Goal: Transaction & Acquisition: Book appointment/travel/reservation

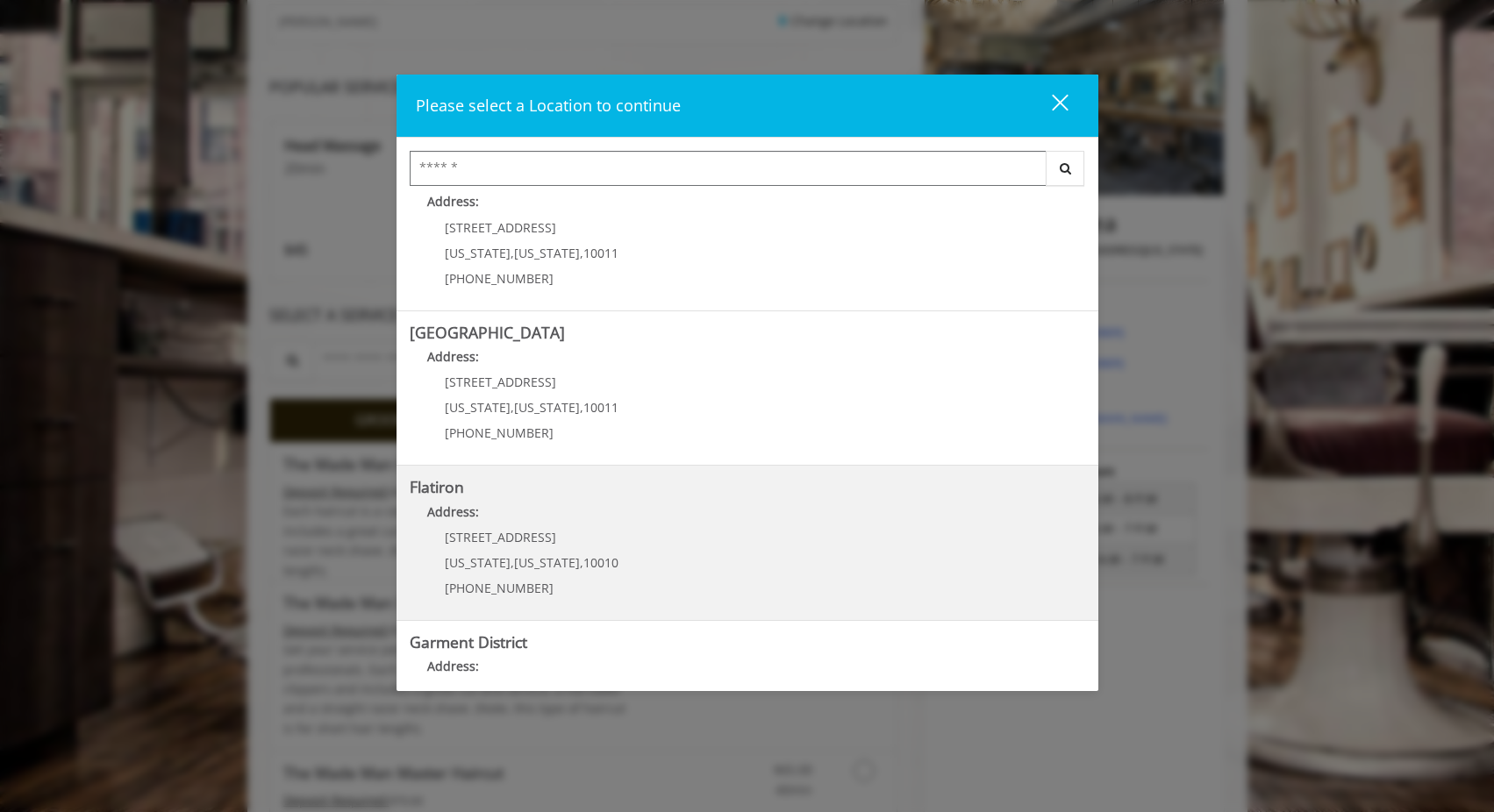
scroll to position [287, 0]
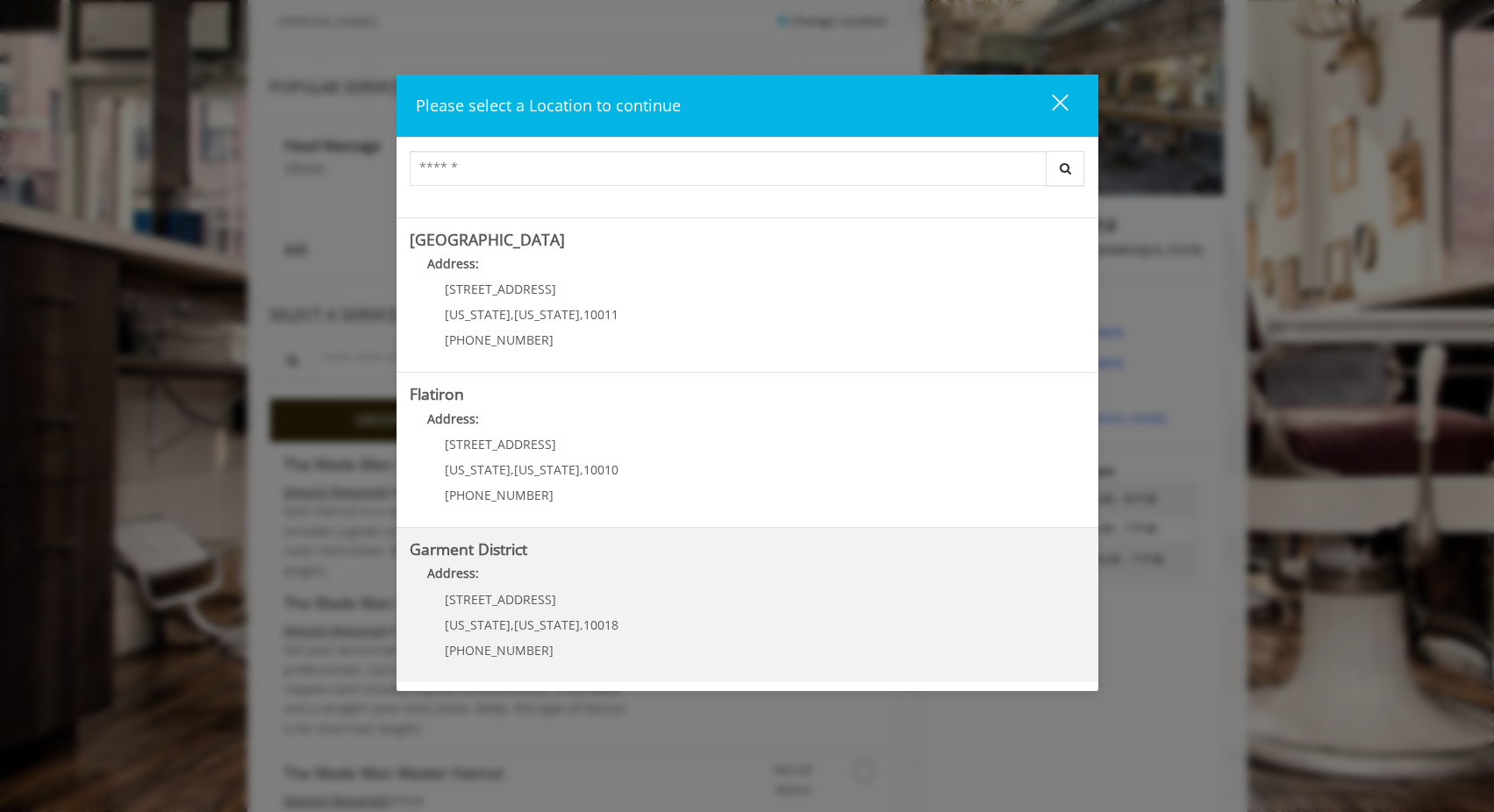
click at [642, 601] on District "Garment District Address: 1400 Broadway New York , New York , 10018 (212) 997-4…" at bounding box center [747, 605] width 675 height 128
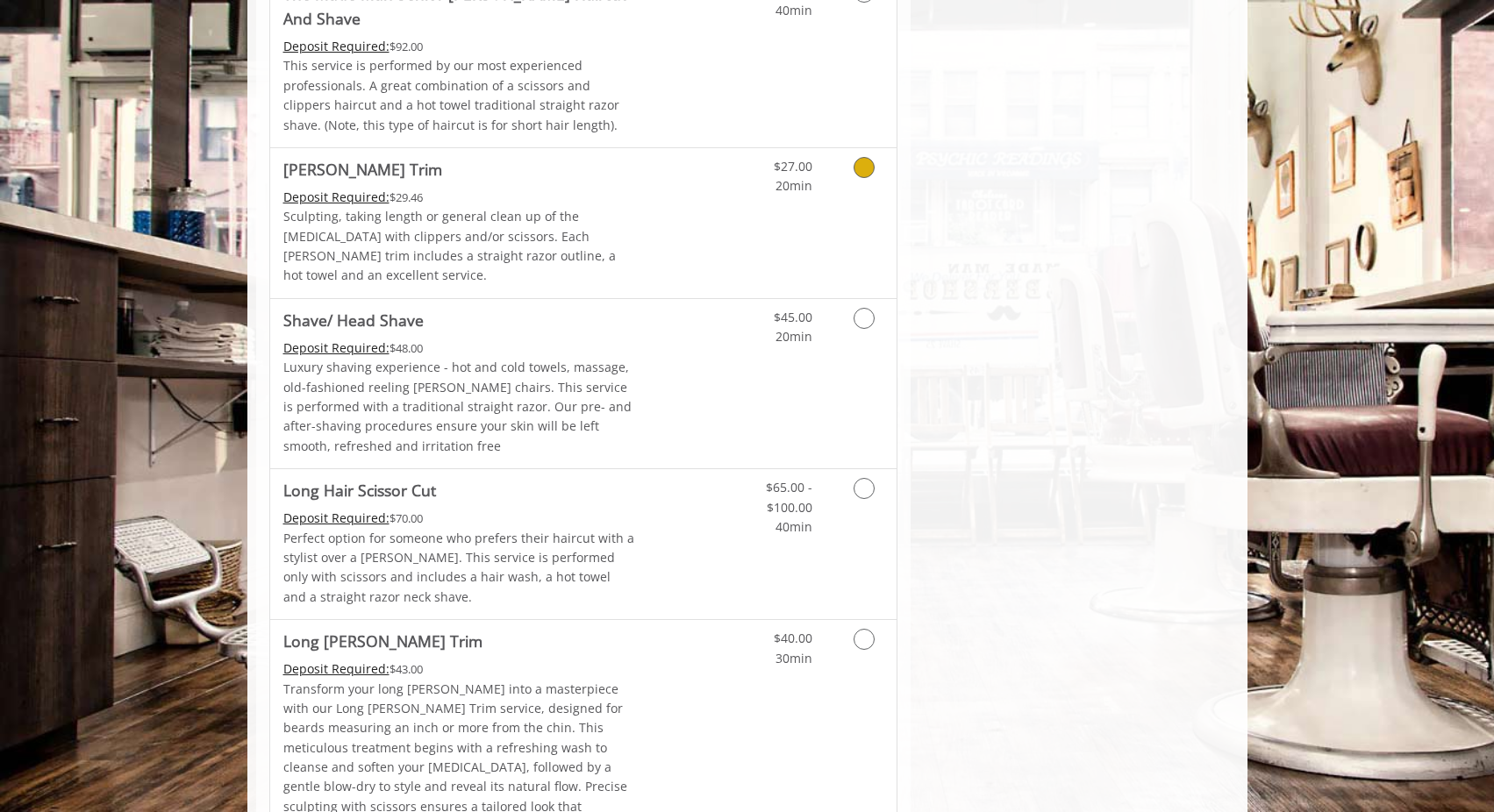
scroll to position [1919, 0]
click at [863, 307] on icon "Grooming services" at bounding box center [864, 317] width 21 height 21
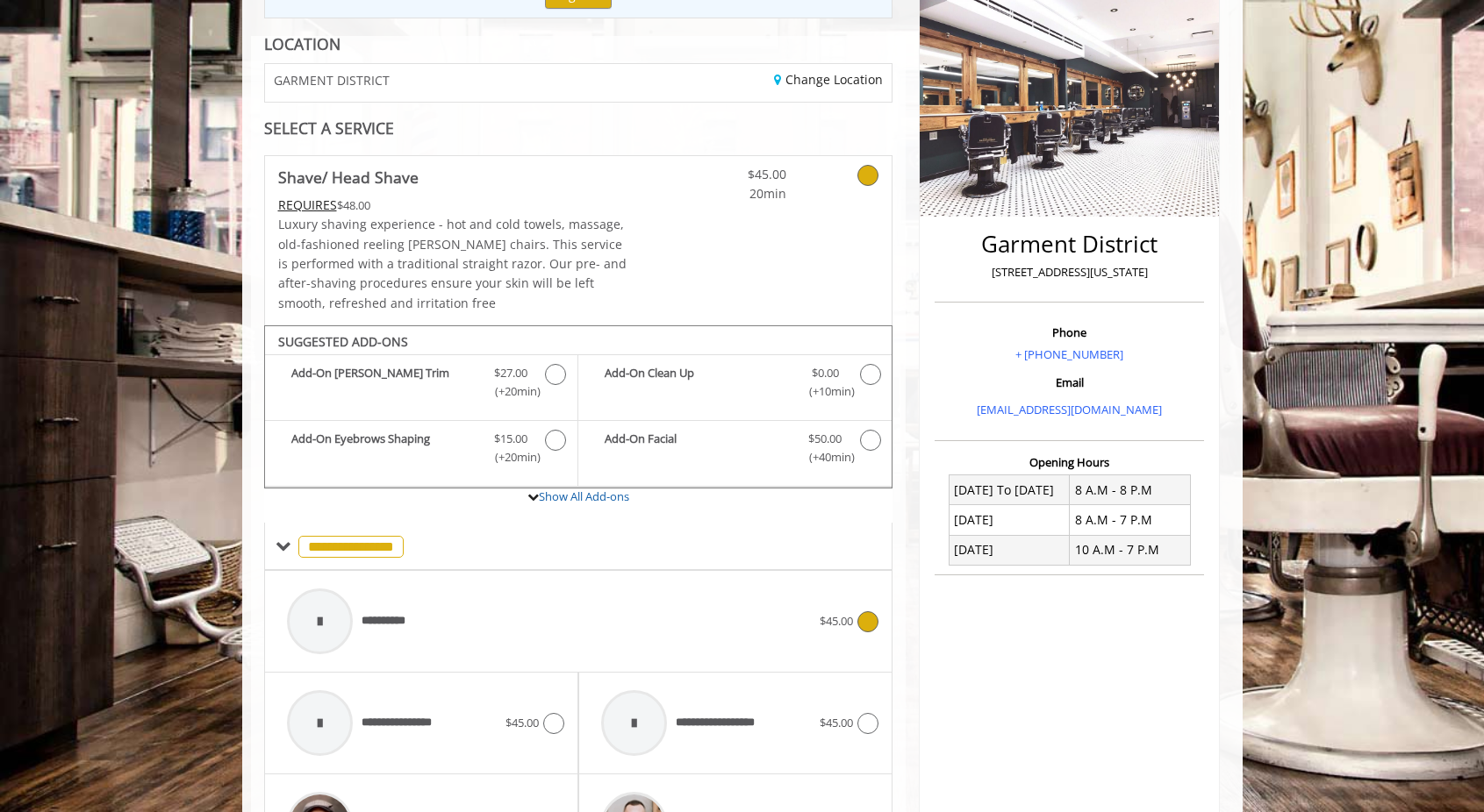
scroll to position [228, 0]
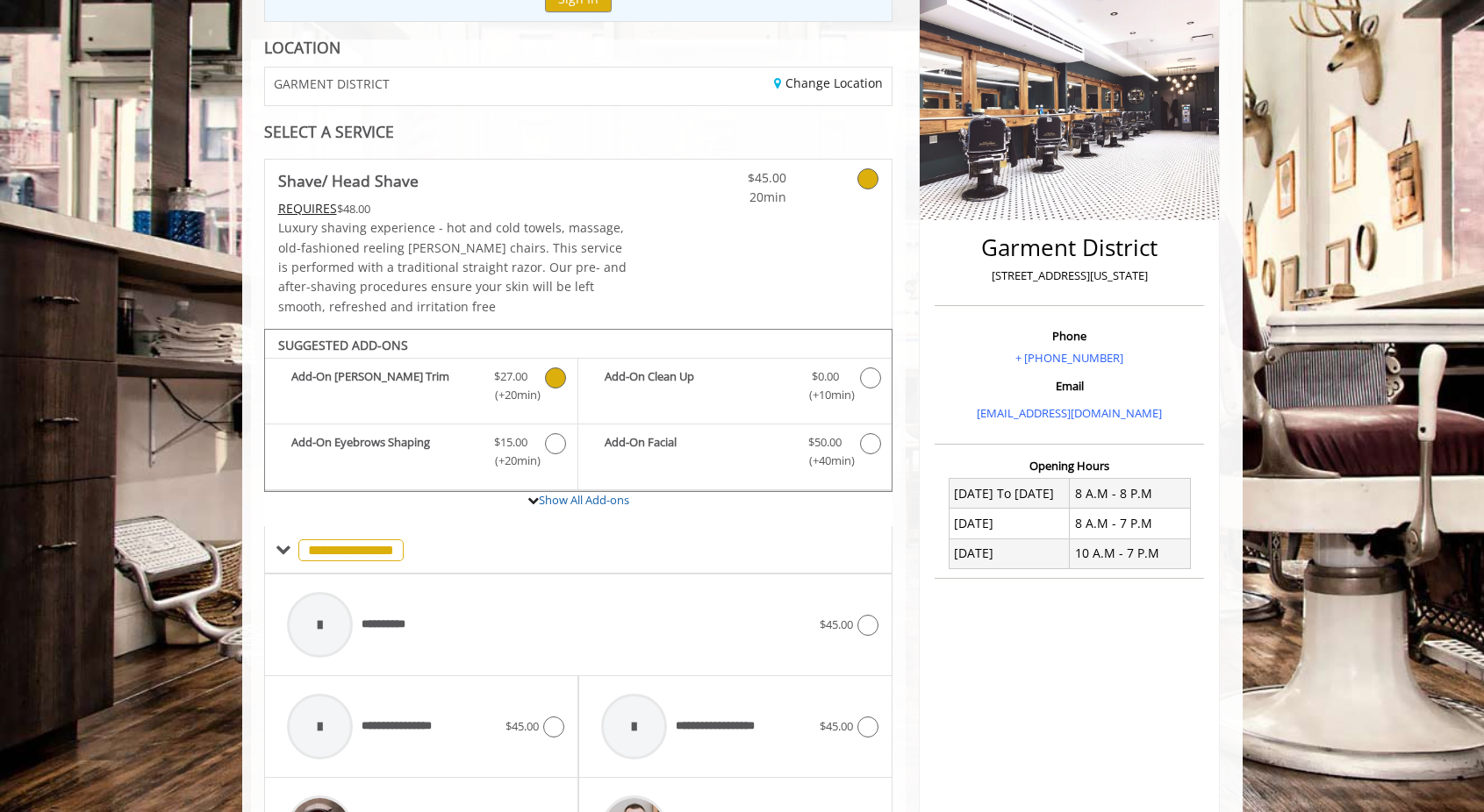
click at [549, 382] on icon "Shave/ Head Shave Add-onS" at bounding box center [555, 378] width 21 height 21
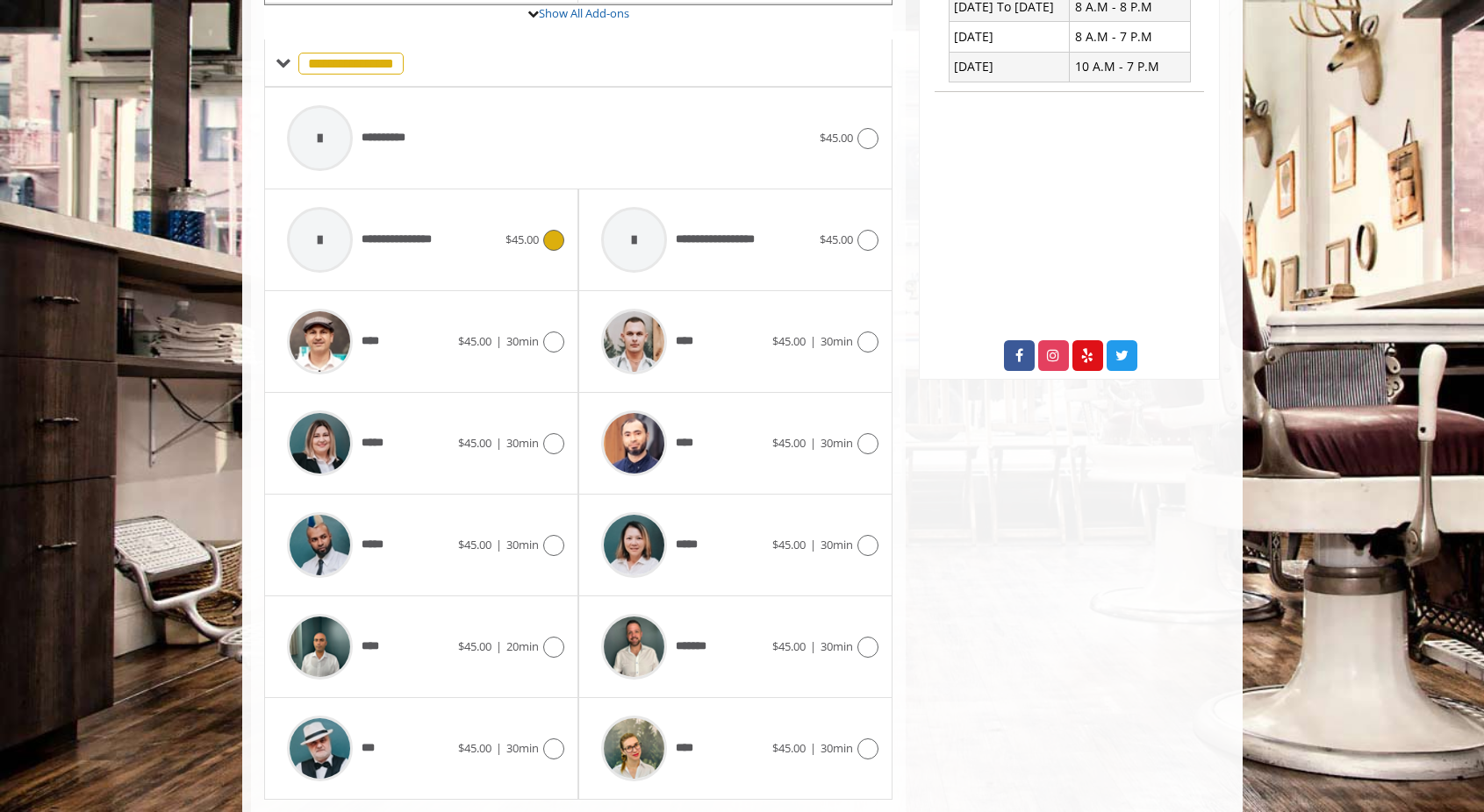
scroll to position [763, 0]
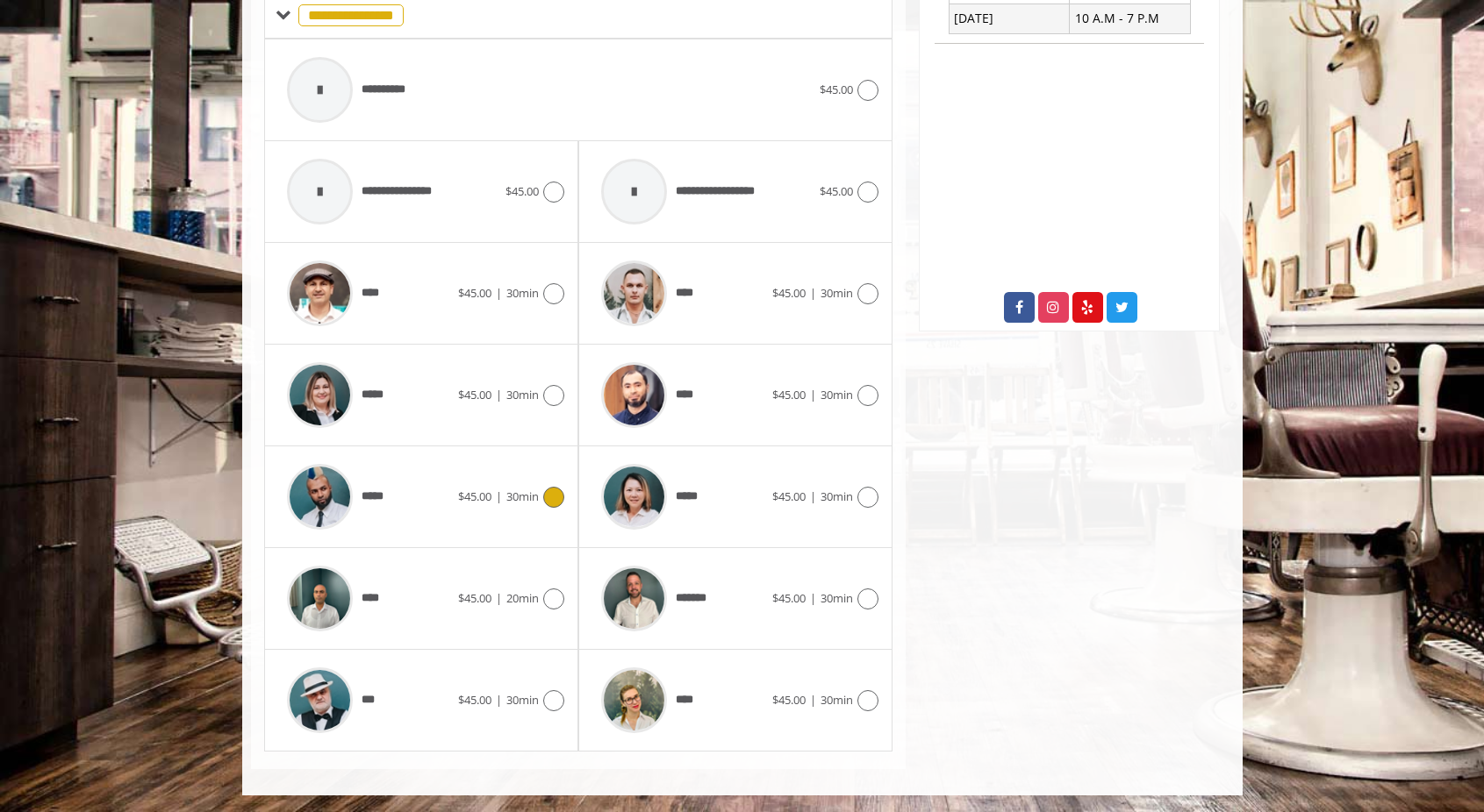
click at [550, 499] on icon at bounding box center [554, 498] width 21 height 21
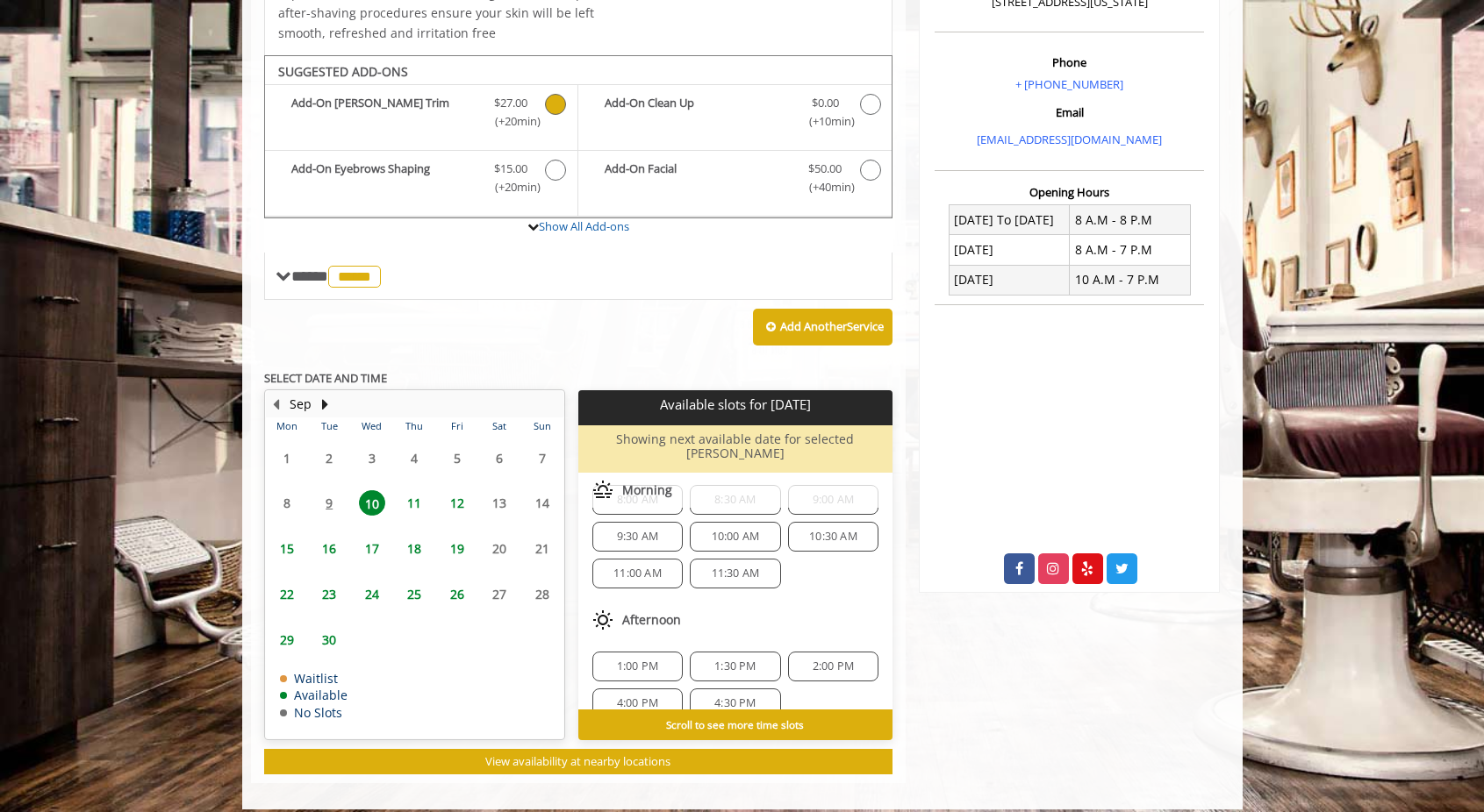
scroll to position [10, 0]
click at [639, 557] on span "9:30 AM" at bounding box center [638, 564] width 41 height 14
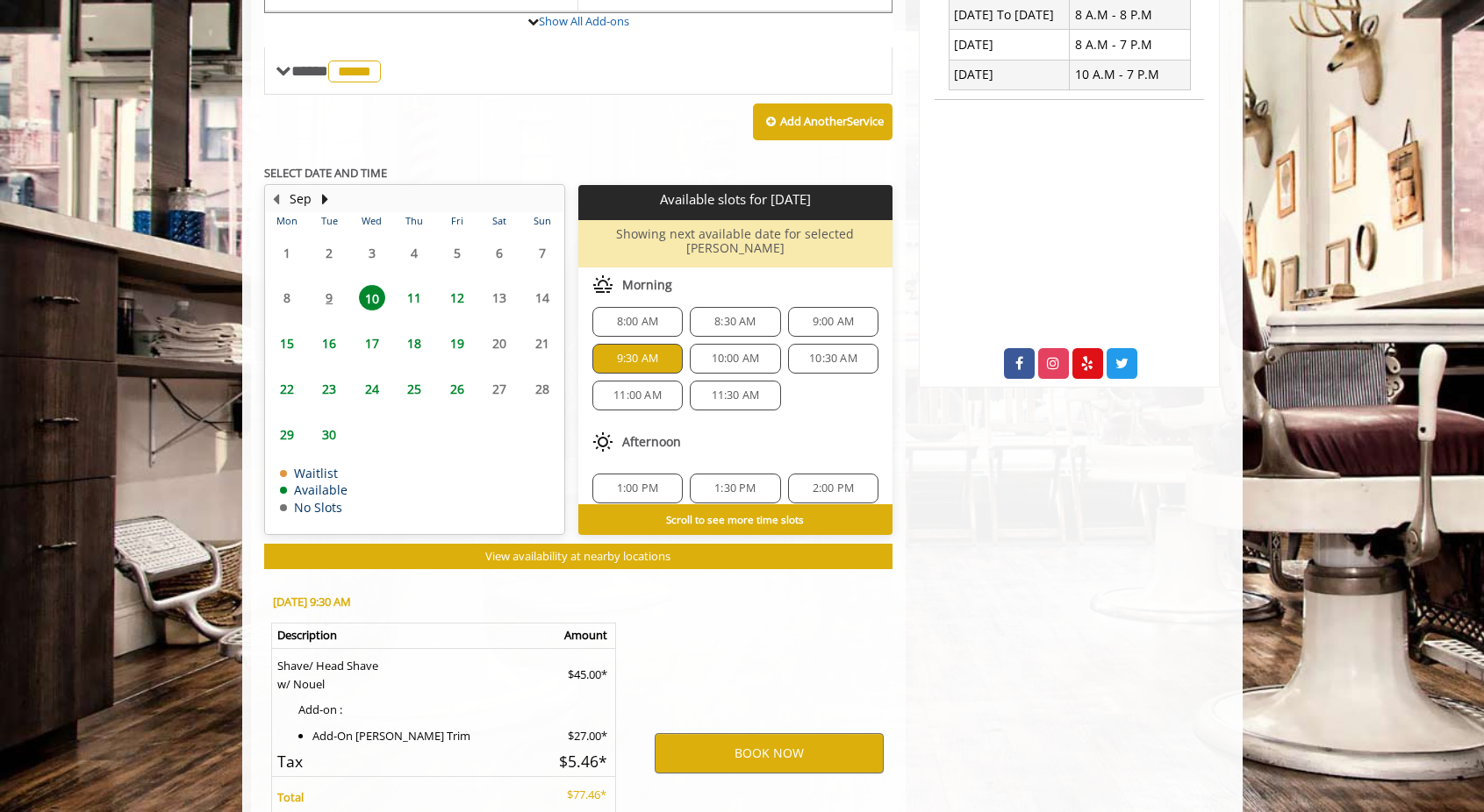
scroll to position [871, 0]
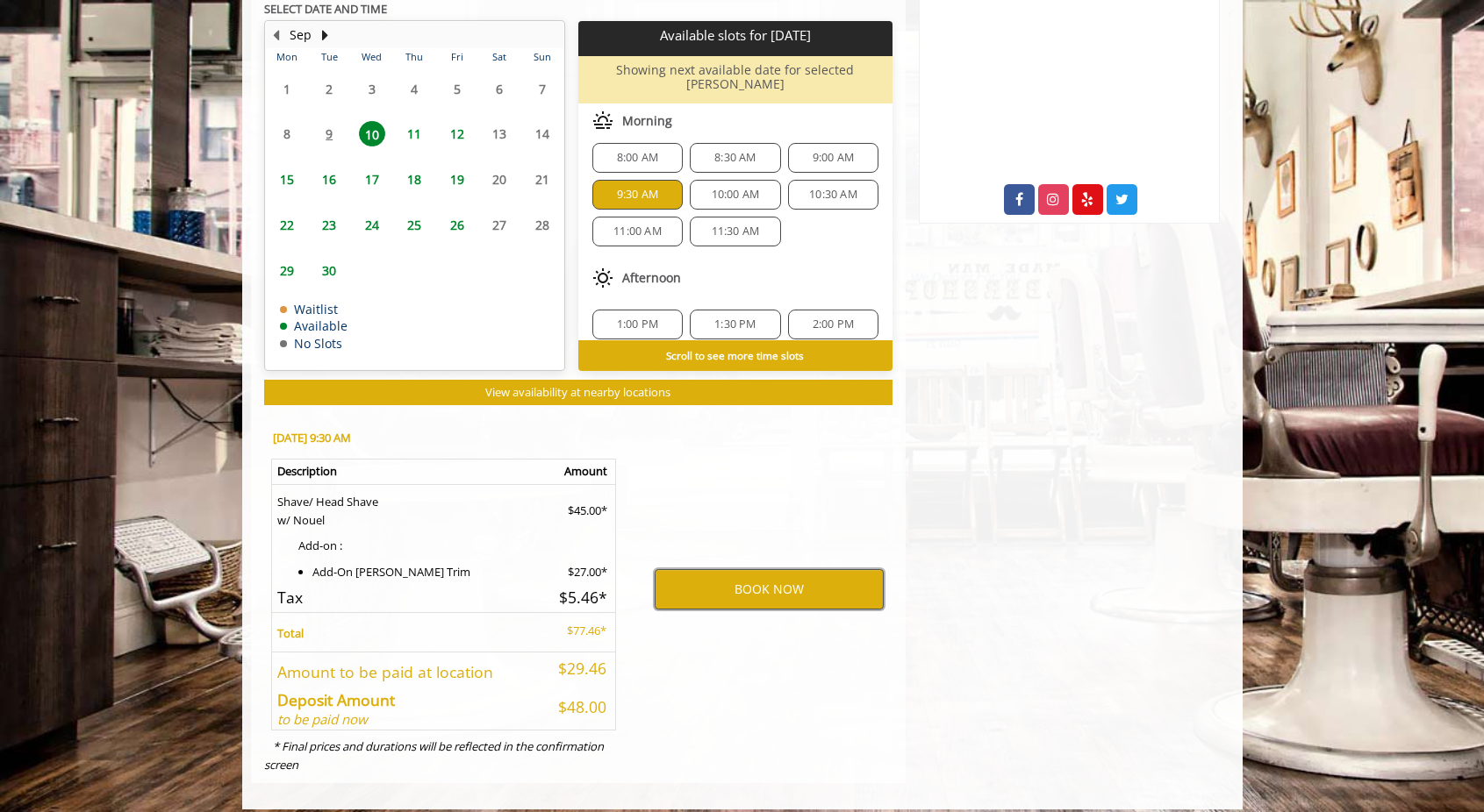
click at [758, 586] on button "BOOK NOW" at bounding box center [769, 590] width 229 height 41
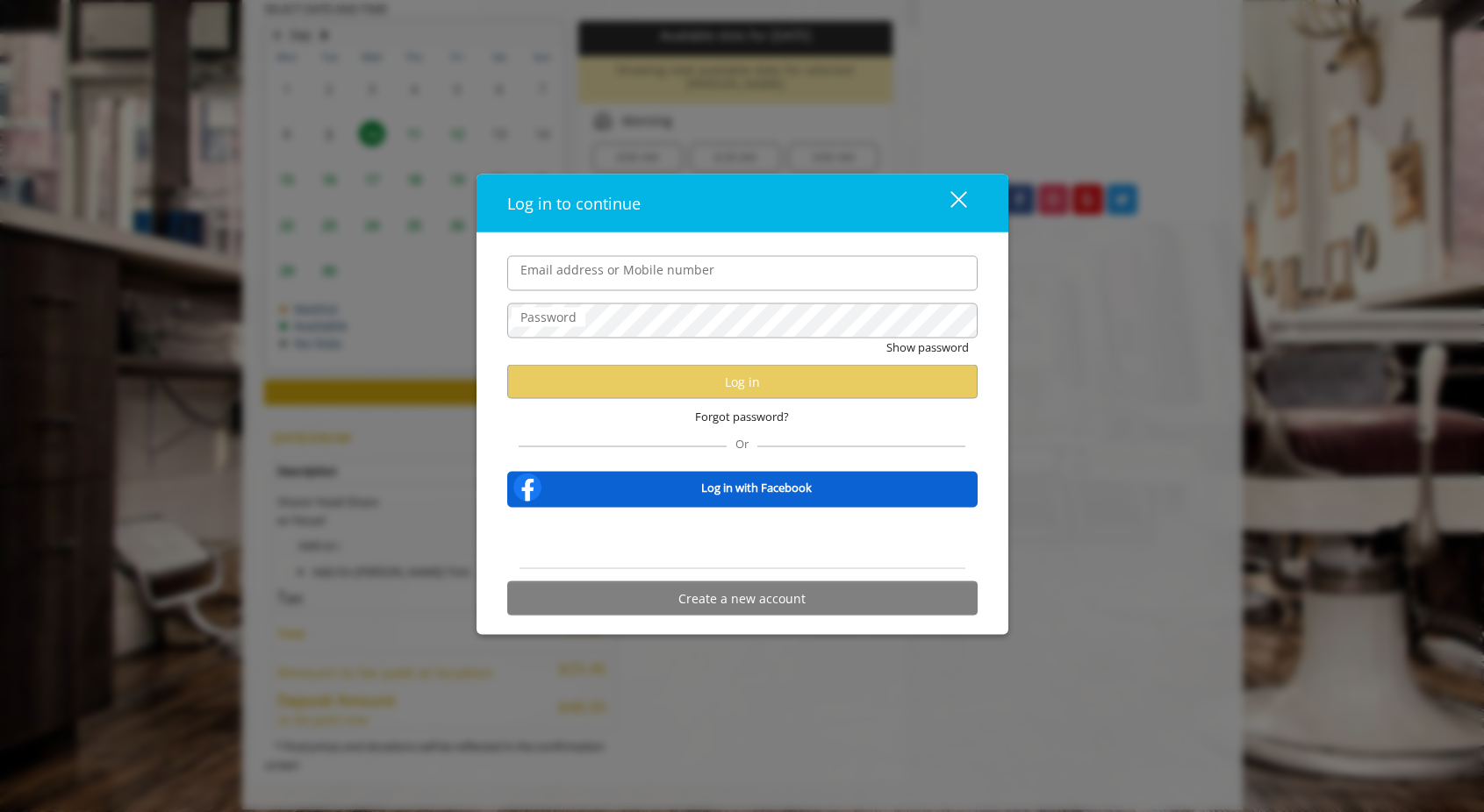
type input "**********"
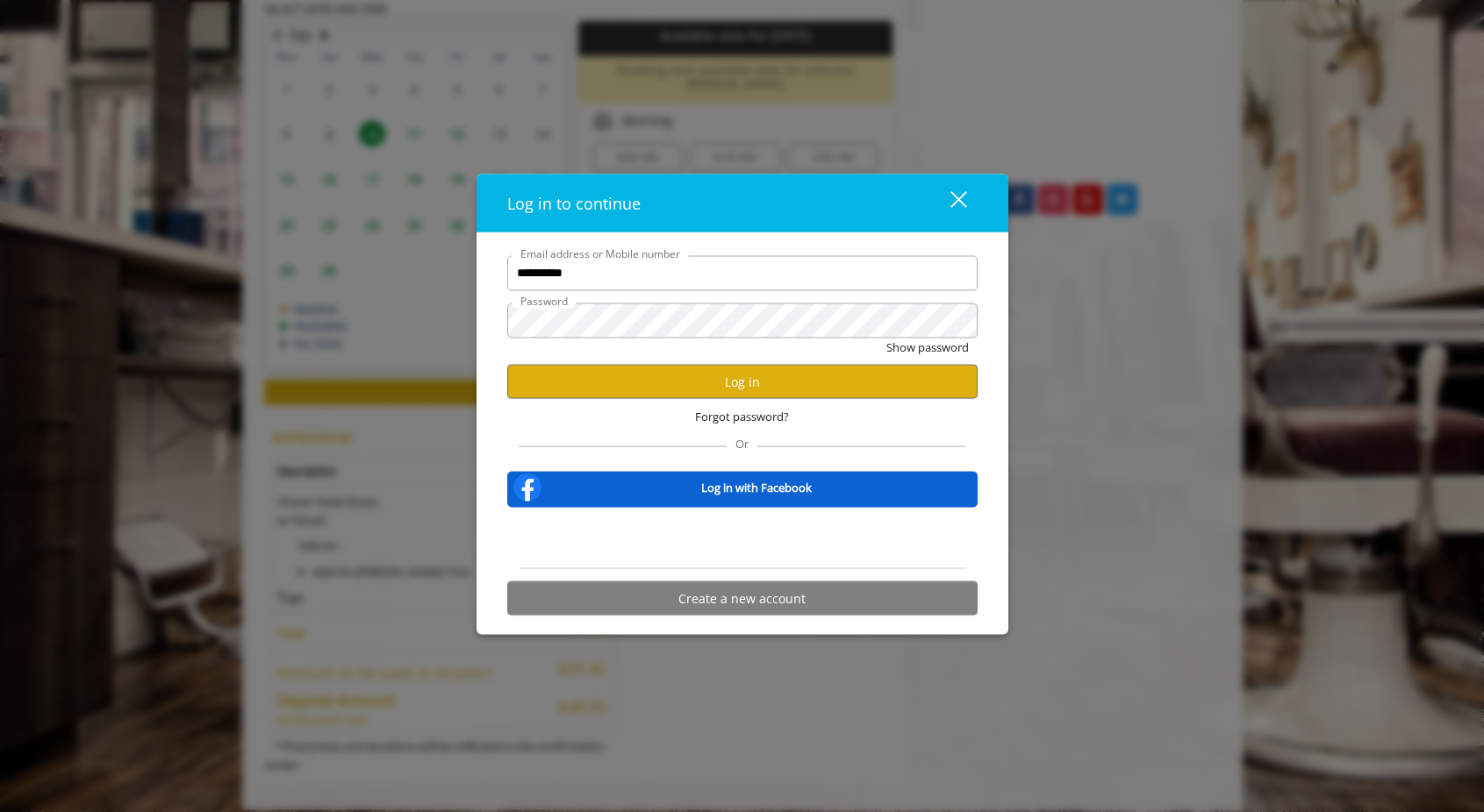
scroll to position [0, 0]
click at [907, 346] on button "Show password" at bounding box center [927, 346] width 82 height 18
click at [779, 386] on button "Log in" at bounding box center [742, 381] width 471 height 34
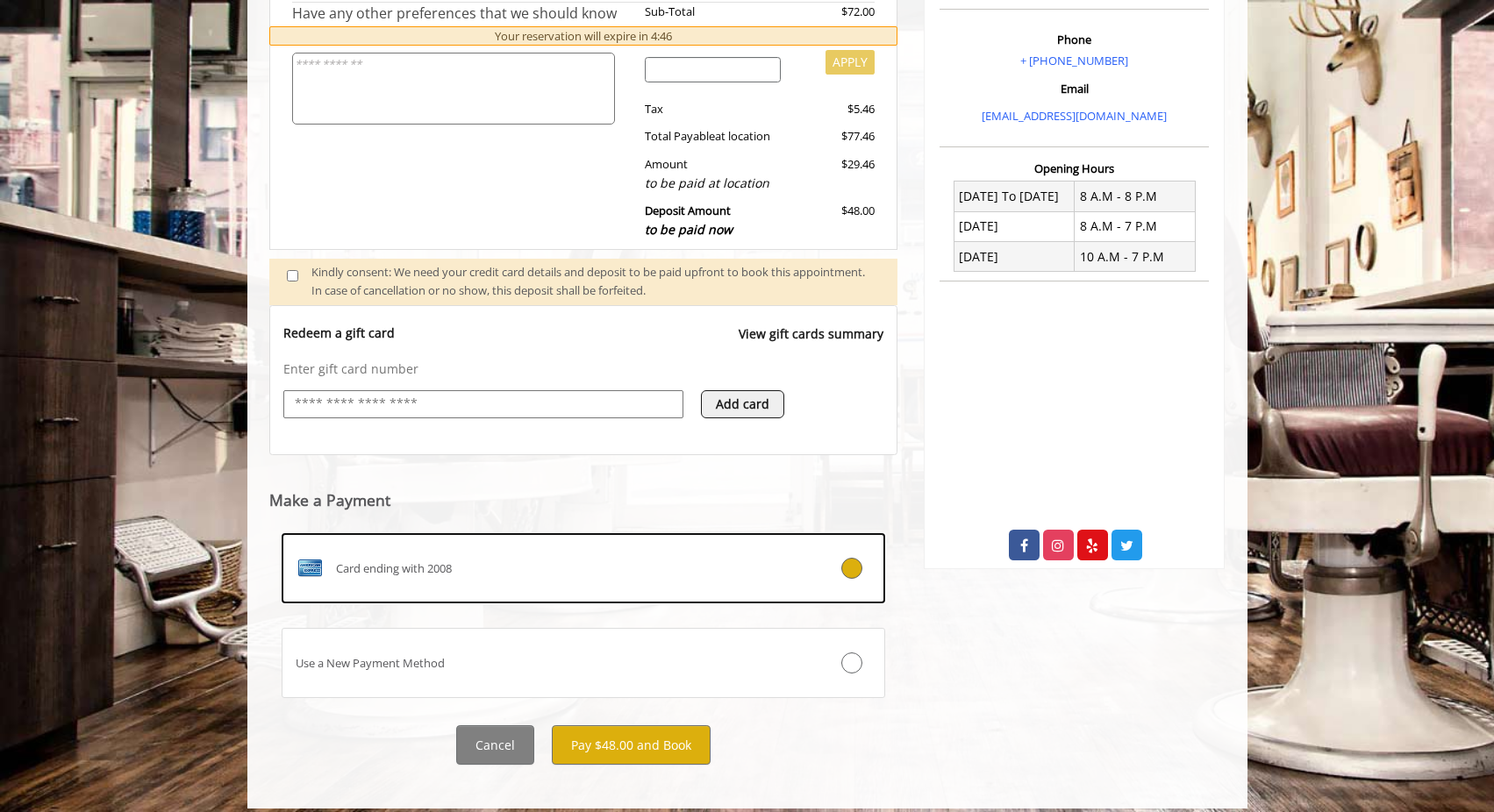
scroll to position [539, 0]
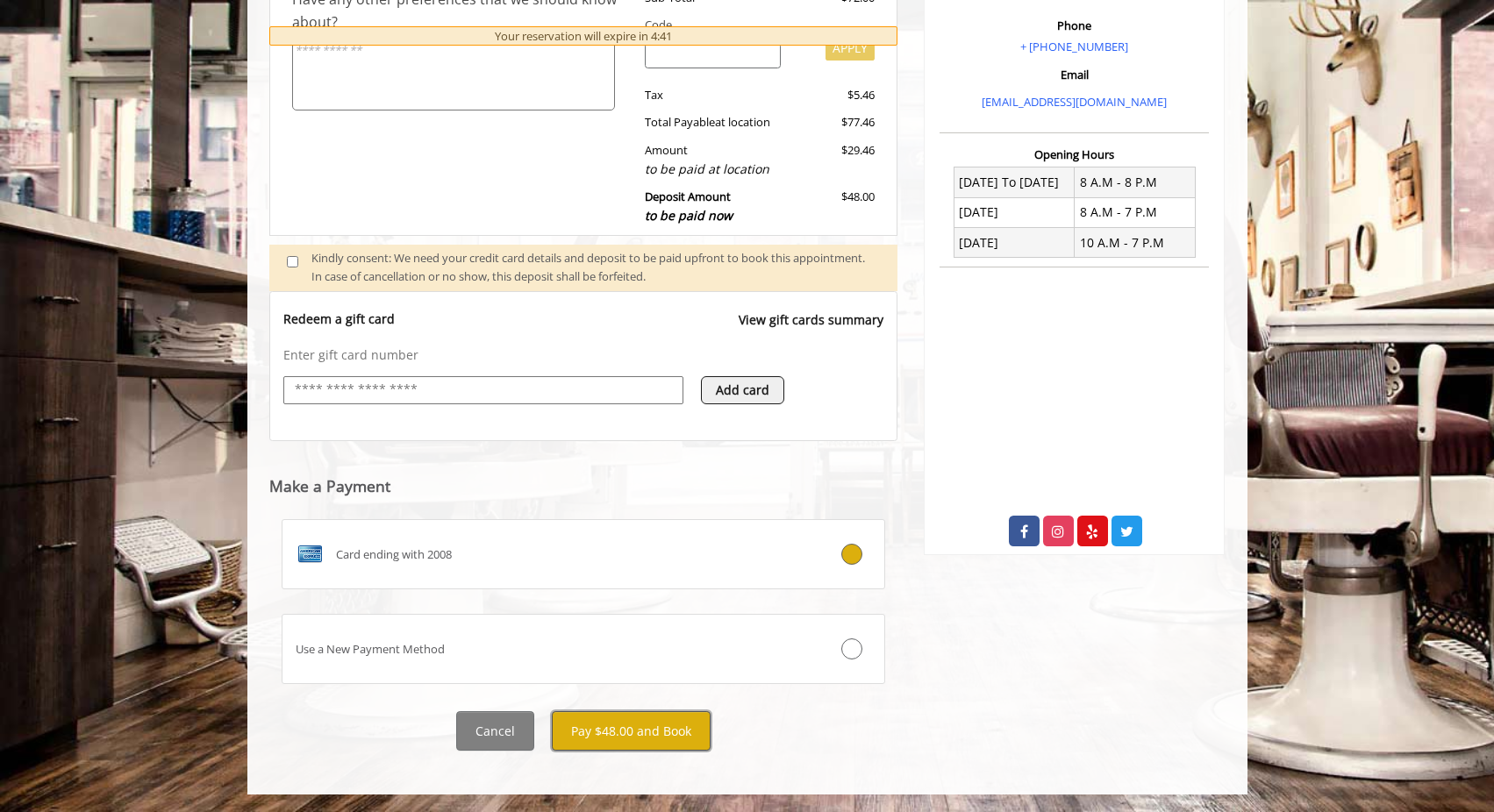
click at [651, 734] on button "Pay $48.00 and Book" at bounding box center [632, 731] width 159 height 40
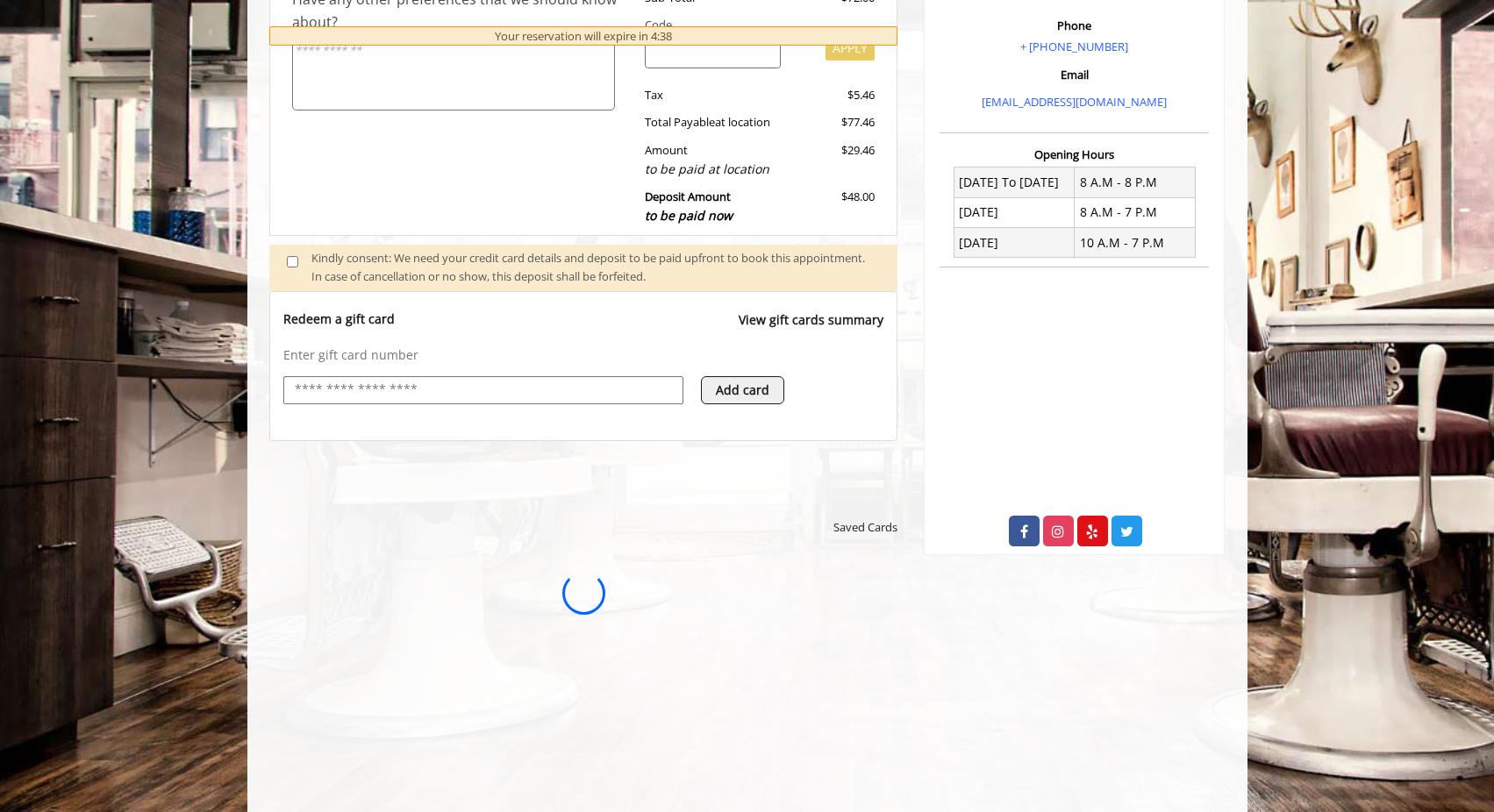
scroll to position [0, 0]
